Goal: Task Accomplishment & Management: Manage account settings

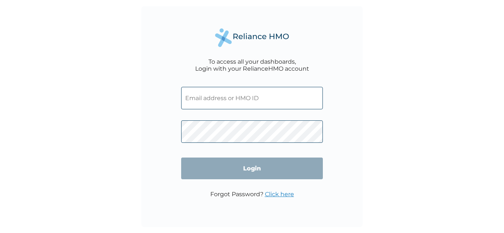
click at [206, 95] on input "text" at bounding box center [252, 98] width 142 height 22
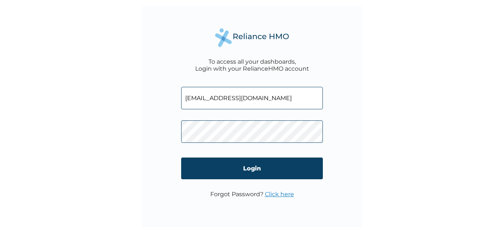
type input "J.adeokhor@constructionkaiser.com"
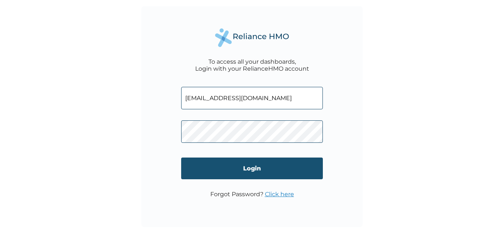
click at [251, 168] on input "Login" at bounding box center [252, 169] width 142 height 22
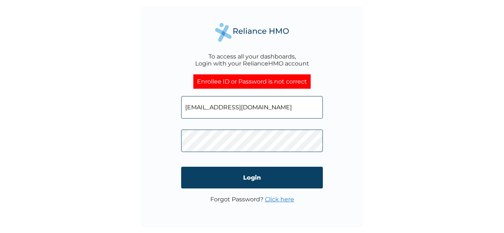
click at [294, 108] on input "J.adeokhor@constructionkaiser.com" at bounding box center [252, 107] width 142 height 22
type input "Johnadeokhor@yahoo.com"
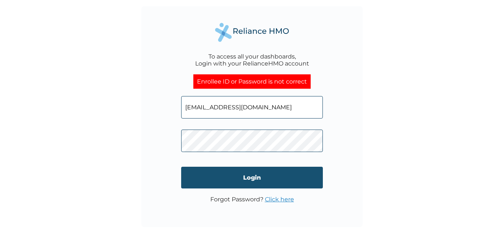
click at [256, 177] on input "Login" at bounding box center [252, 178] width 142 height 22
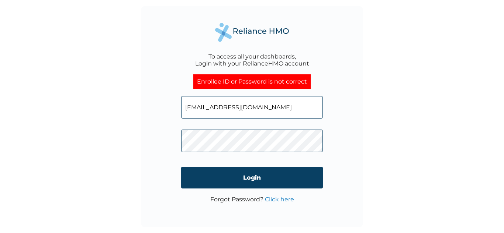
click at [272, 201] on link "Click here" at bounding box center [279, 199] width 29 height 7
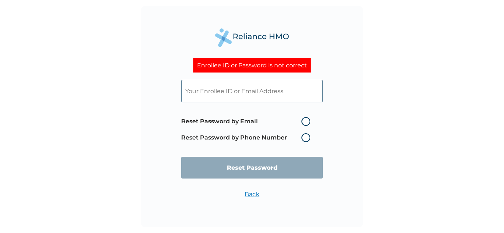
click at [305, 137] on label "Reset Password by Phone Number" at bounding box center [247, 137] width 133 height 9
click at [308, 140] on label "Reset Password by Phone Number" at bounding box center [247, 137] width 133 height 9
click at [303, 136] on label "Reset Password by Phone Number" at bounding box center [247, 137] width 133 height 9
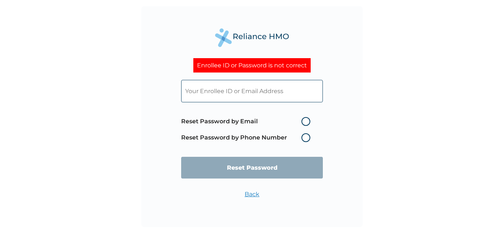
click at [306, 137] on label "Reset Password by Phone Number" at bounding box center [247, 137] width 133 height 9
click at [305, 138] on label "Reset Password by Phone Number" at bounding box center [247, 137] width 133 height 9
click at [304, 120] on label "Reset Password by Email" at bounding box center [247, 121] width 133 height 9
click at [303, 120] on input "Reset Password by Email" at bounding box center [297, 122] width 12 height 12
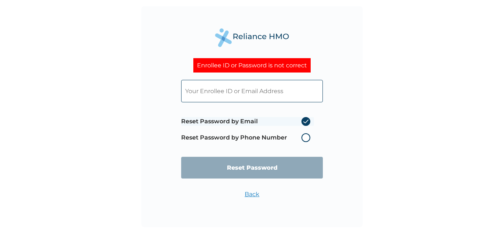
radio input "true"
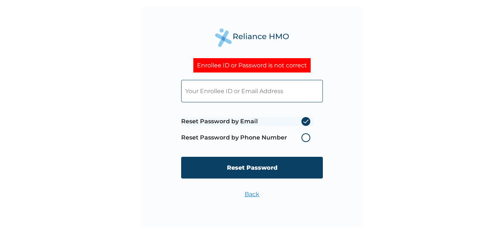
click at [306, 135] on label "Reset Password by Phone Number" at bounding box center [247, 137] width 133 height 9
click at [306, 137] on label "Reset Password by Phone Number" at bounding box center [247, 137] width 133 height 9
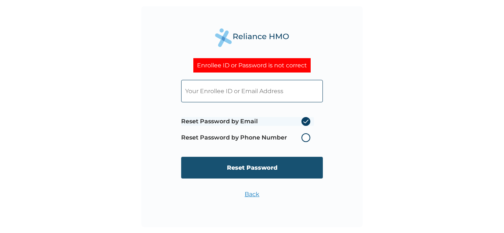
click at [261, 167] on input "Reset Password" at bounding box center [252, 168] width 142 height 22
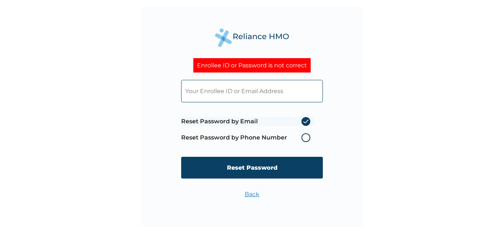
click at [265, 94] on input "text" at bounding box center [252, 91] width 142 height 22
type input "J.adeokhor@constructionkaiser.com"
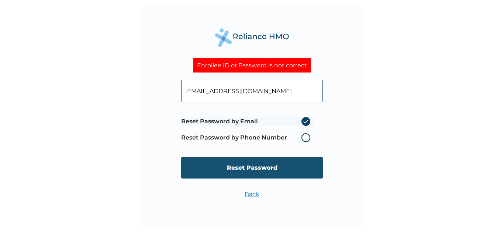
click at [248, 167] on input "Reset Password" at bounding box center [252, 168] width 142 height 22
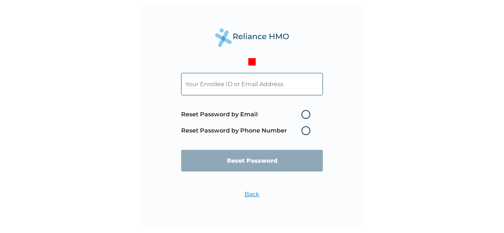
click at [307, 115] on label "Reset Password by Email" at bounding box center [247, 114] width 133 height 9
click at [303, 115] on input "Reset Password by Email" at bounding box center [297, 115] width 12 height 12
radio input "true"
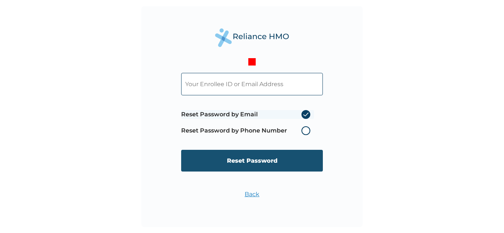
click at [244, 162] on input "Reset Password" at bounding box center [252, 161] width 142 height 22
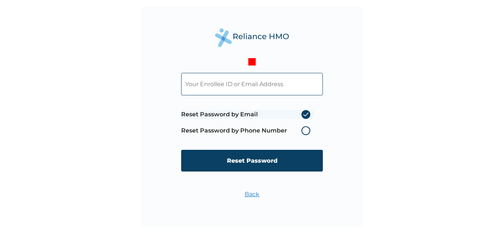
click at [219, 84] on input "text" at bounding box center [252, 84] width 142 height 22
click at [234, 83] on input "KGP/10203A" at bounding box center [252, 84] width 142 height 22
type input "KGP/10203A"
click at [254, 196] on link "Back" at bounding box center [251, 194] width 15 height 7
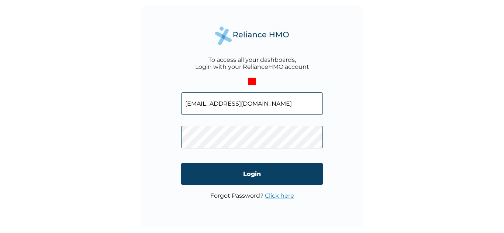
click at [269, 100] on input "Johnadeokhor@yahoo.com" at bounding box center [252, 104] width 142 height 22
type input "J"
paste input "KGP/10203A"
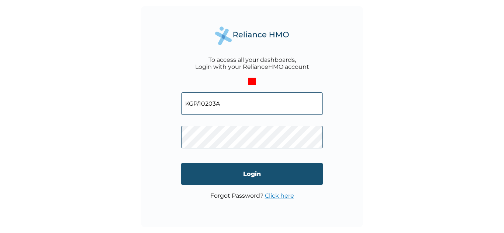
type input "KGP/10203A"
click at [275, 168] on input "Login" at bounding box center [252, 174] width 142 height 22
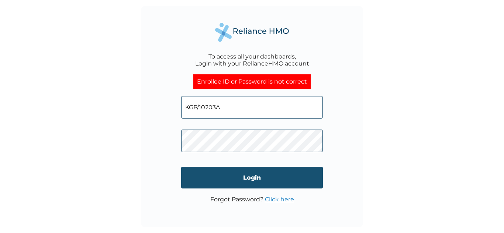
click at [252, 181] on input "Login" at bounding box center [252, 178] width 142 height 22
